Goal: Task Accomplishment & Management: Use online tool/utility

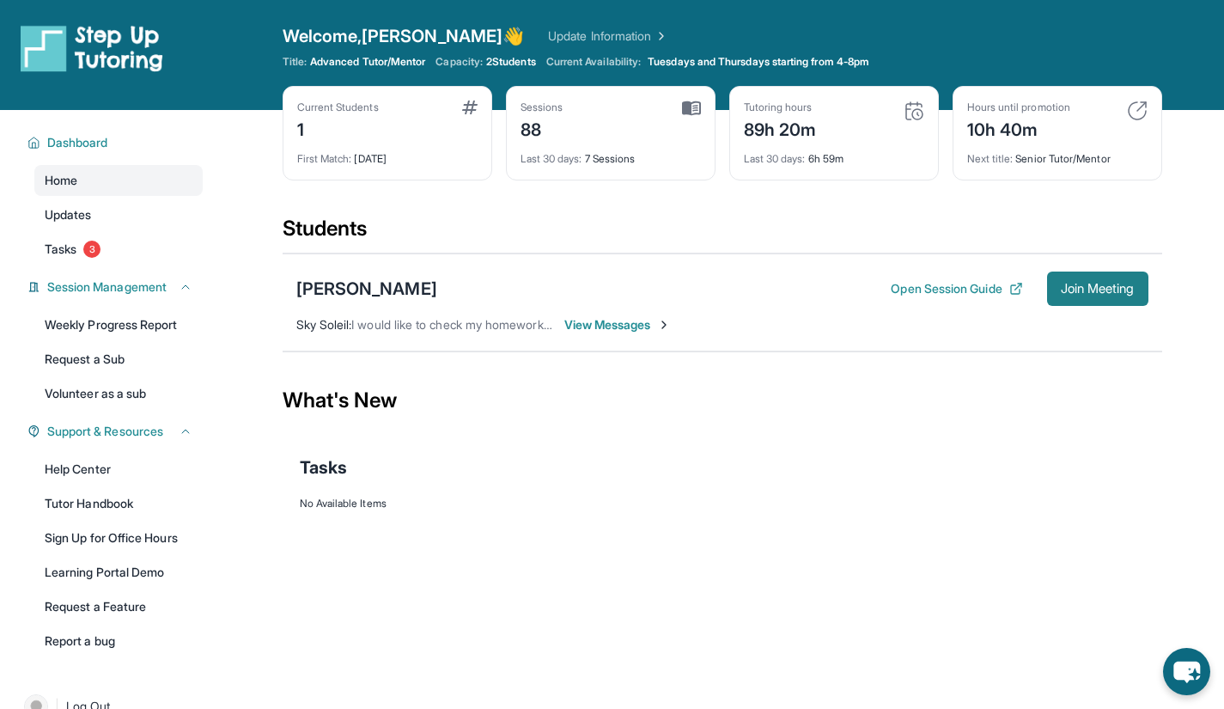
click at [1069, 296] on button "Join Meeting" at bounding box center [1097, 289] width 101 height 34
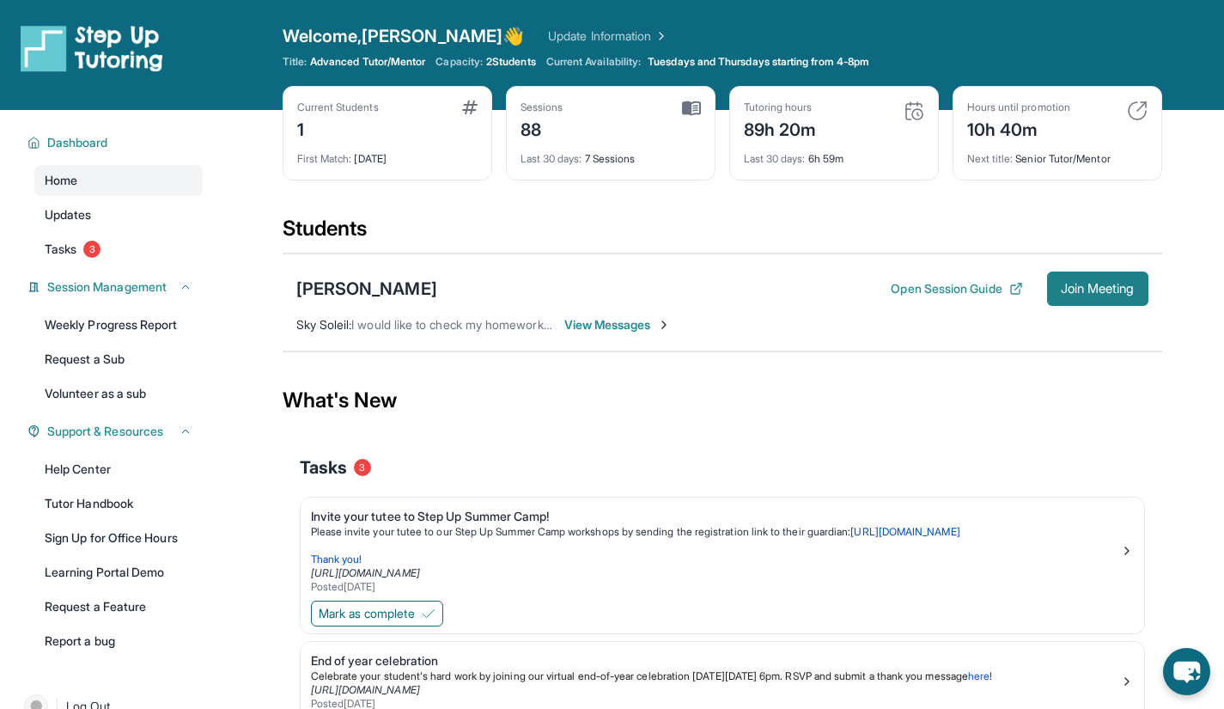
click at [1107, 288] on span "Join Meeting" at bounding box center [1098, 289] width 74 height 10
click at [68, 240] on link "Tasks 3" at bounding box center [118, 249] width 168 height 31
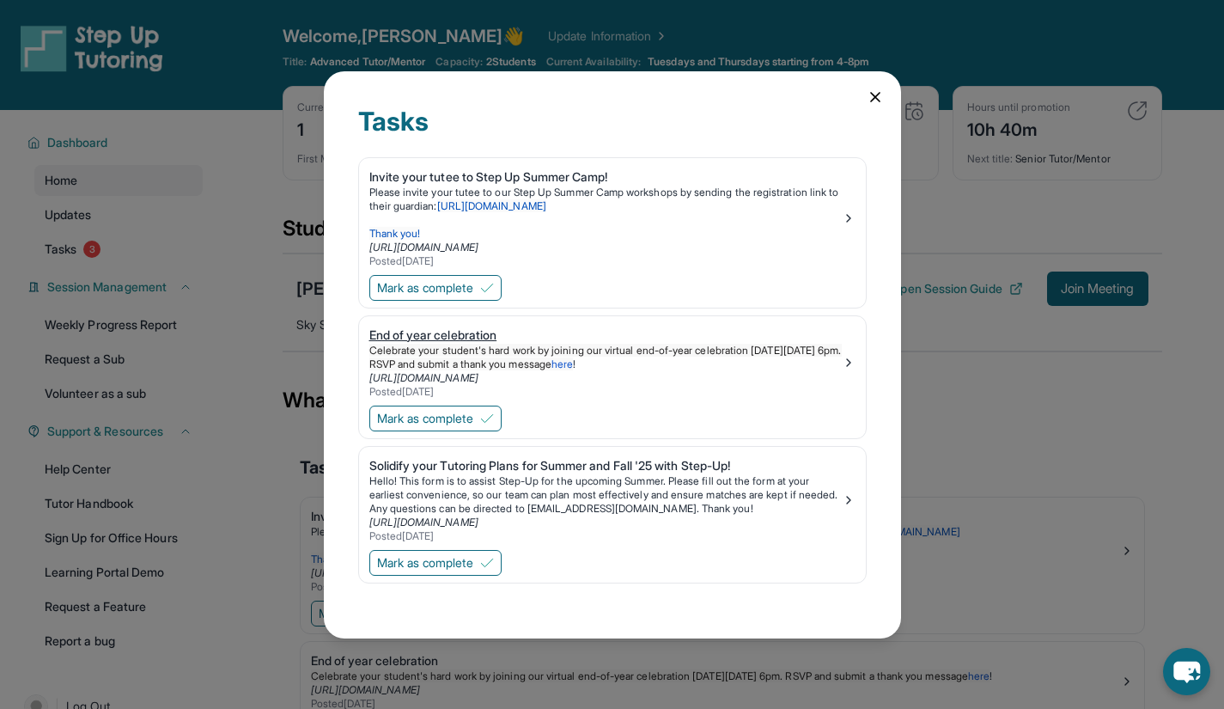
scroll to position [238, 0]
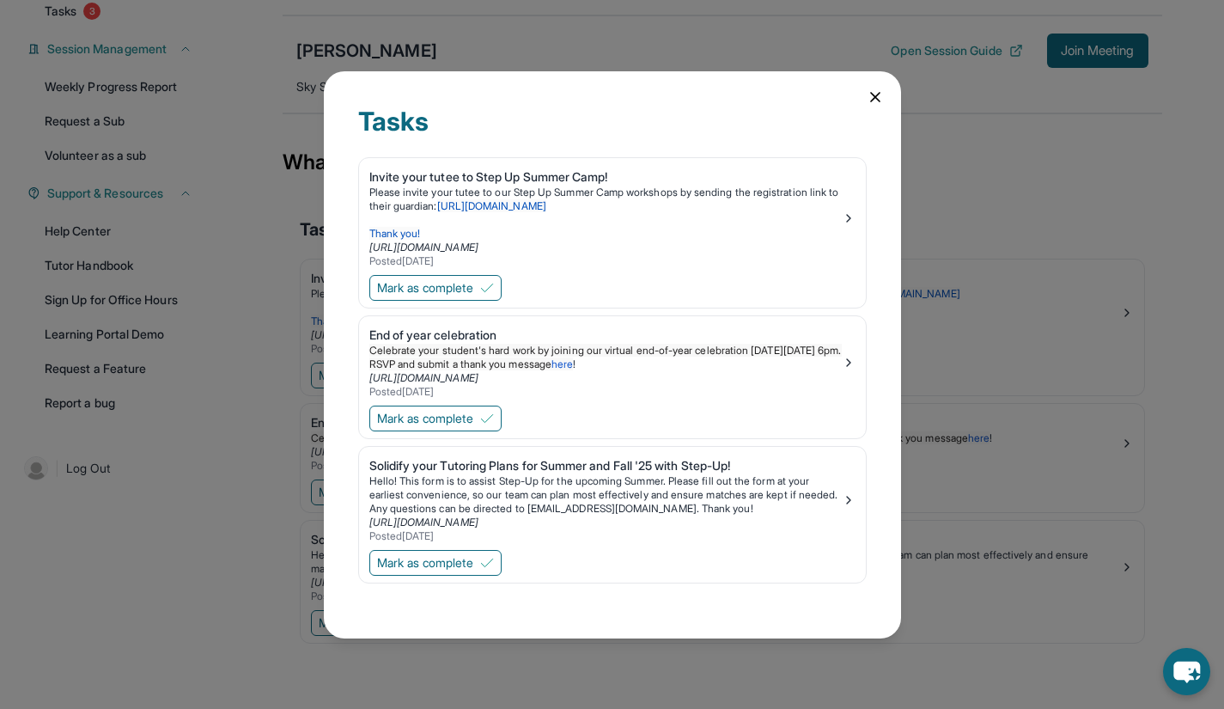
click at [876, 95] on icon at bounding box center [875, 96] width 17 height 17
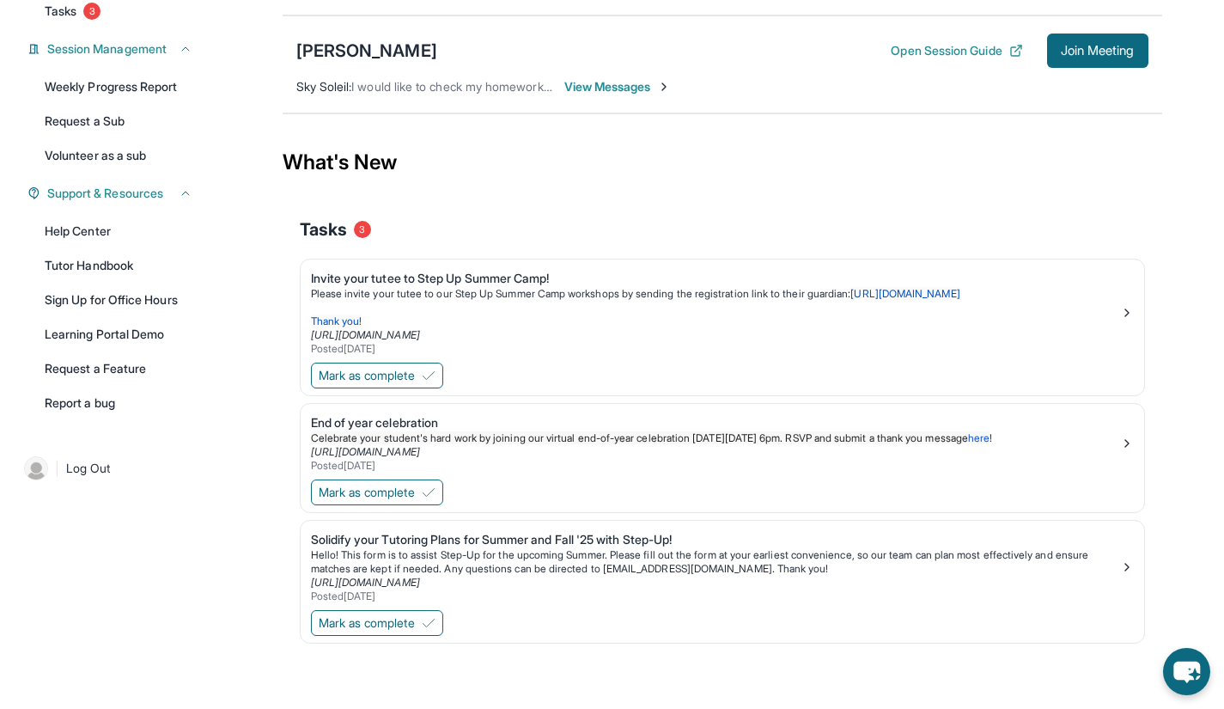
scroll to position [0, 0]
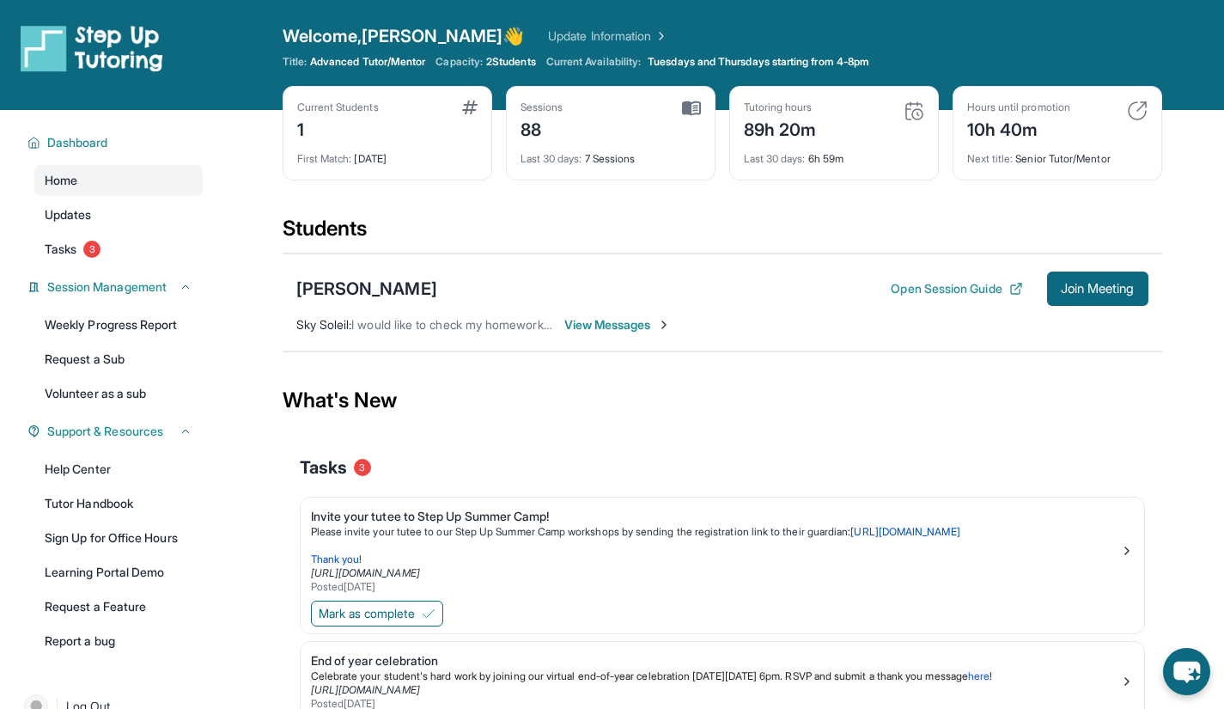
click at [610, 324] on span "View Messages" at bounding box center [617, 324] width 107 height 17
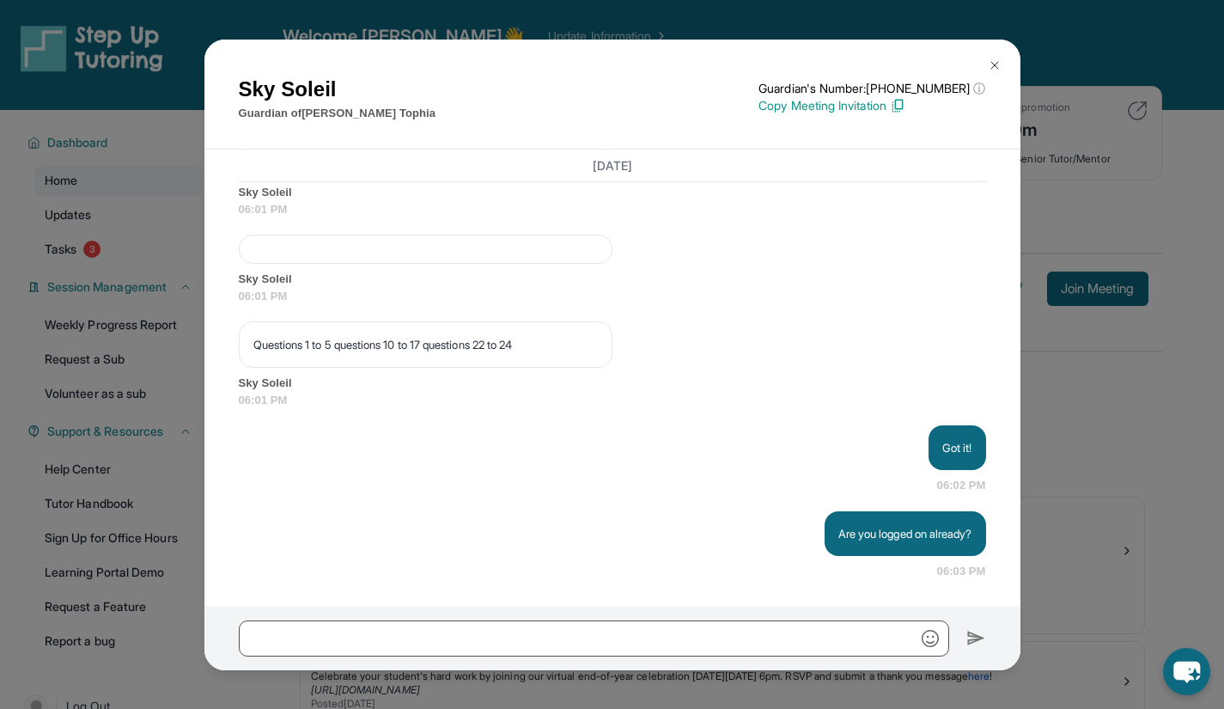
scroll to position [32847, 0]
